Goal: Browse casually

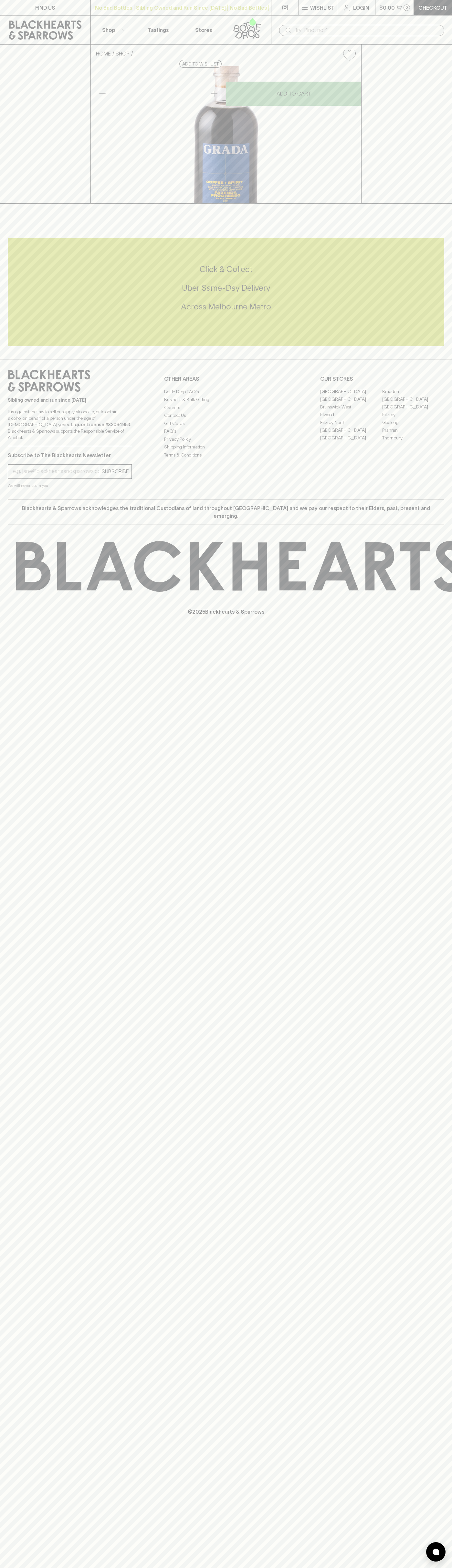
click at [111, 29] on p "Shop" at bounding box center [108, 30] width 13 height 8
click at [245, 1567] on html "FIND US | No Bad Bottles | Sibling Owned and Run Since [DATE] | No Bad Bottles …" at bounding box center [226, 784] width 452 height 1568
click at [21, 1123] on div at bounding box center [226, 784] width 452 height 1568
